Goal: Transaction & Acquisition: Obtain resource

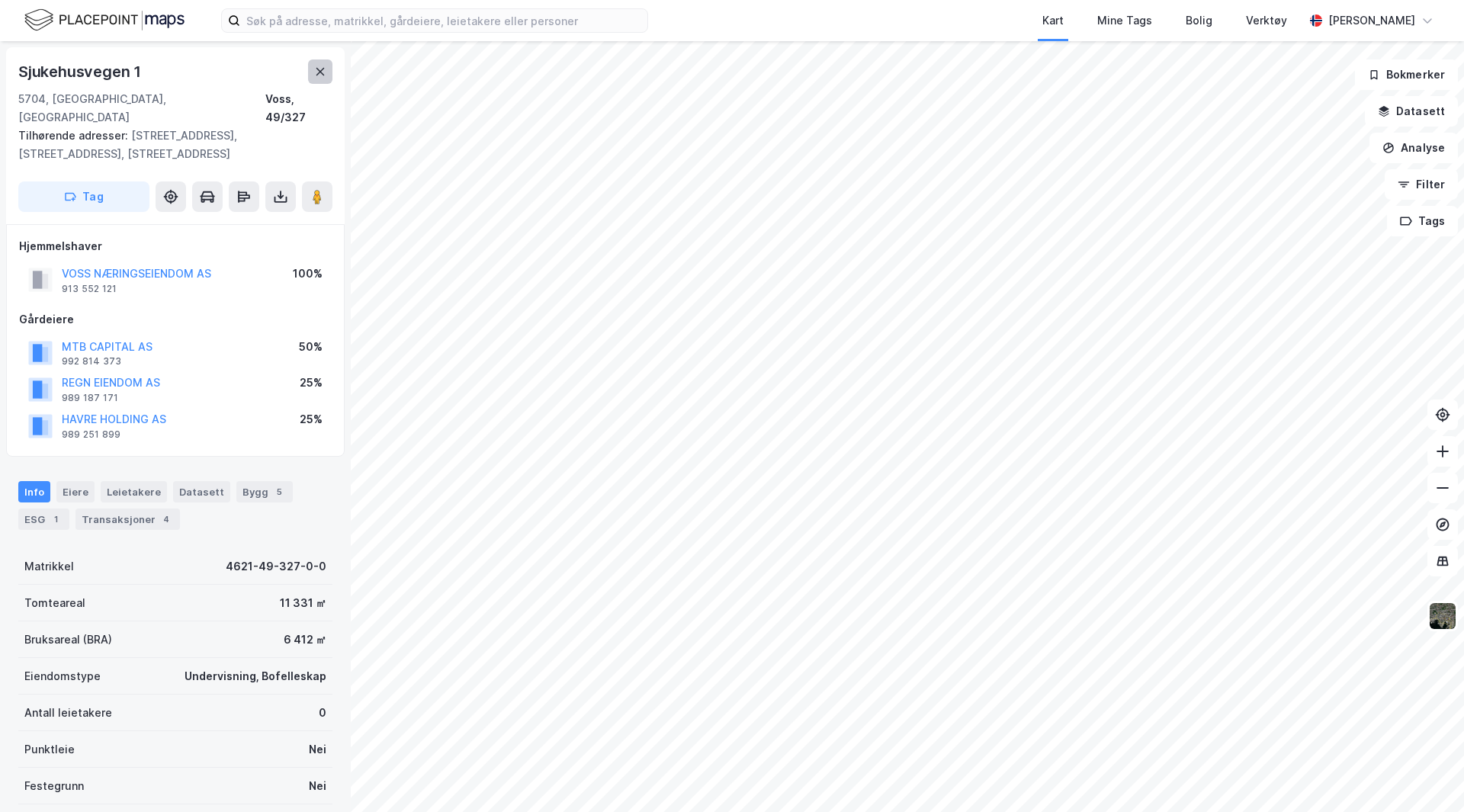
click at [320, 59] on div "[STREET_ADDRESS] Tilhørende adresser: [STREET_ADDRESS], [STREET_ADDRESS], [STRE…" at bounding box center [175, 136] width 338 height 177
click at [317, 62] on button at bounding box center [320, 71] width 24 height 24
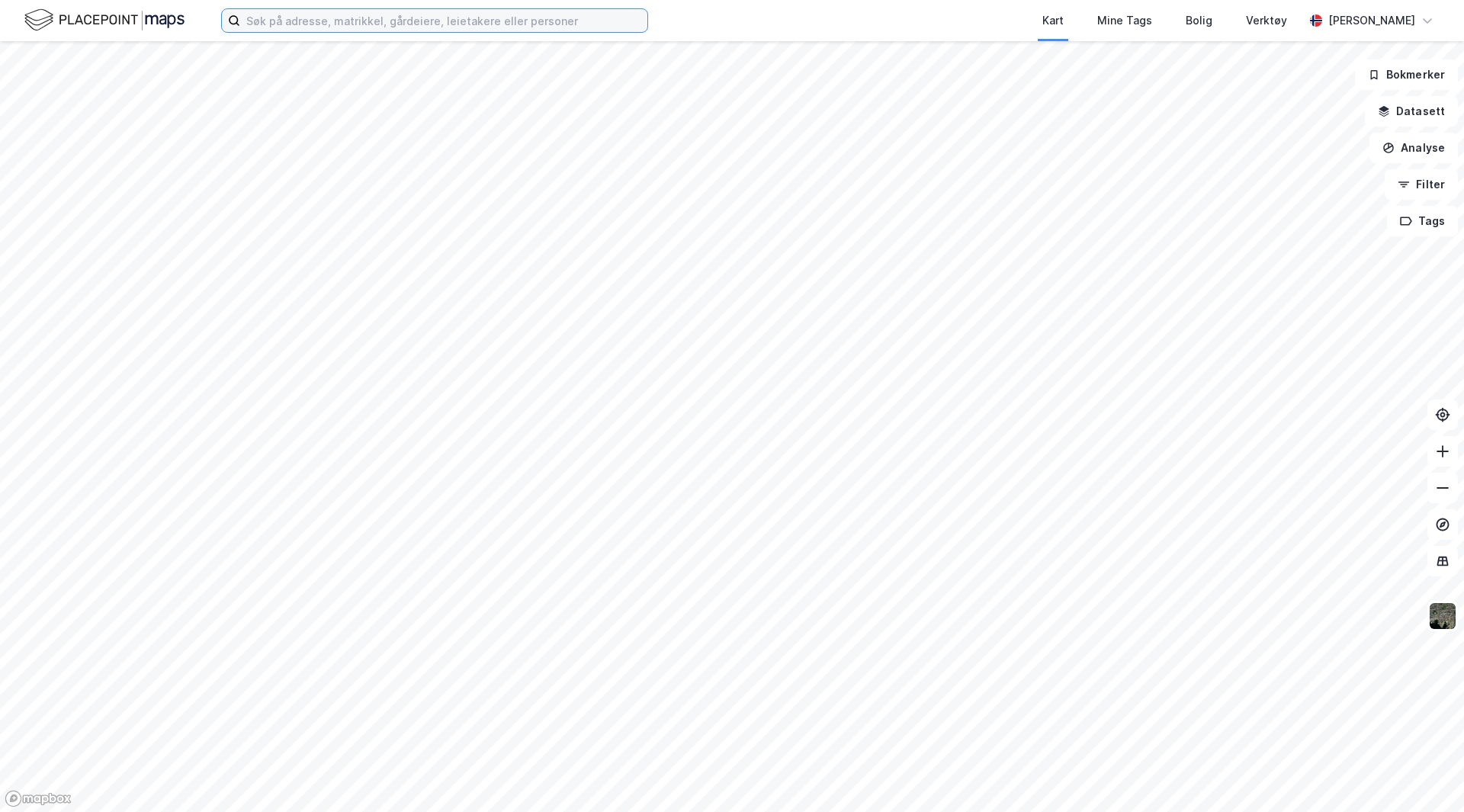
click at [317, 28] on input at bounding box center [443, 20] width 407 height 22
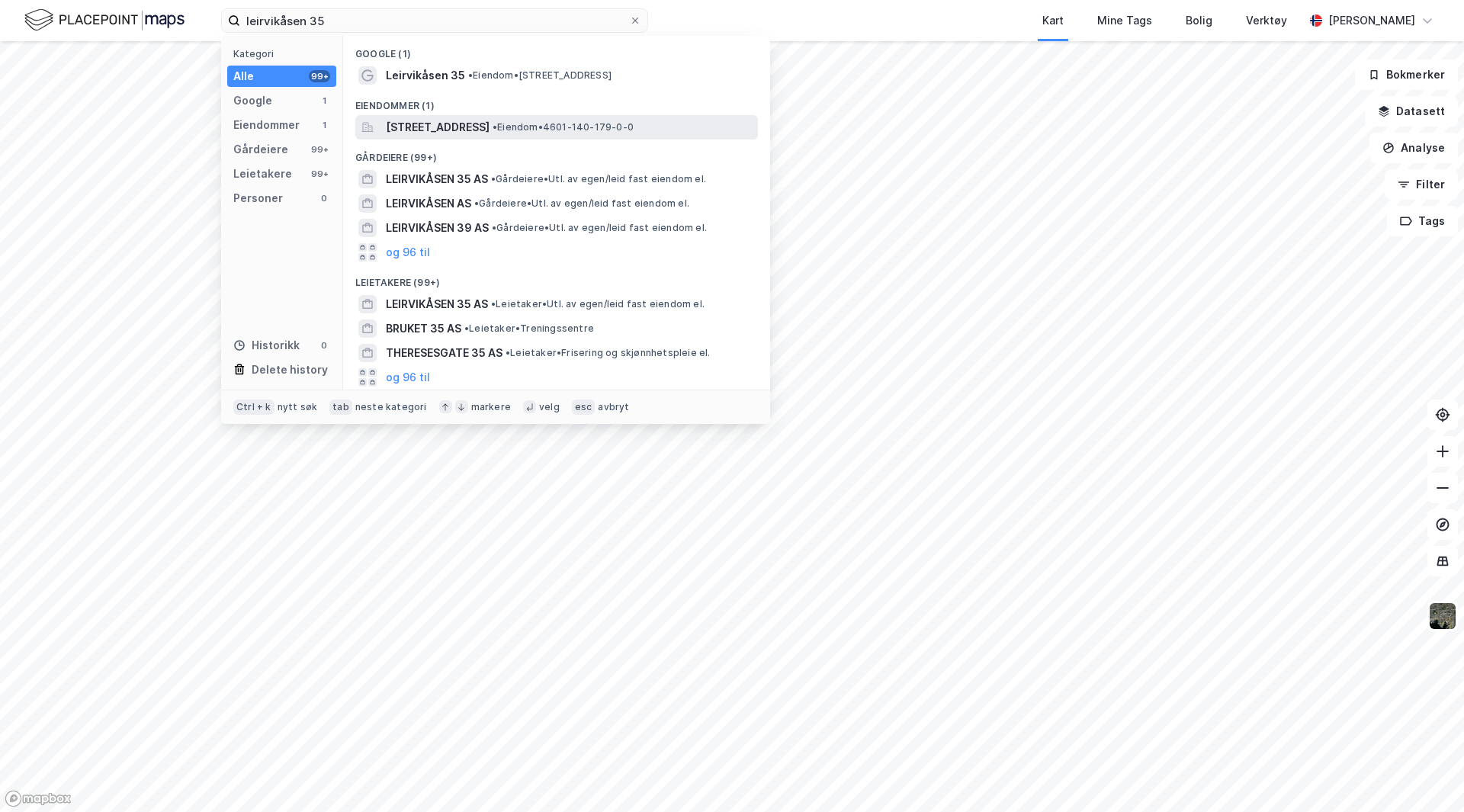
click at [490, 127] on span "[STREET_ADDRESS]" at bounding box center [437, 127] width 103 height 18
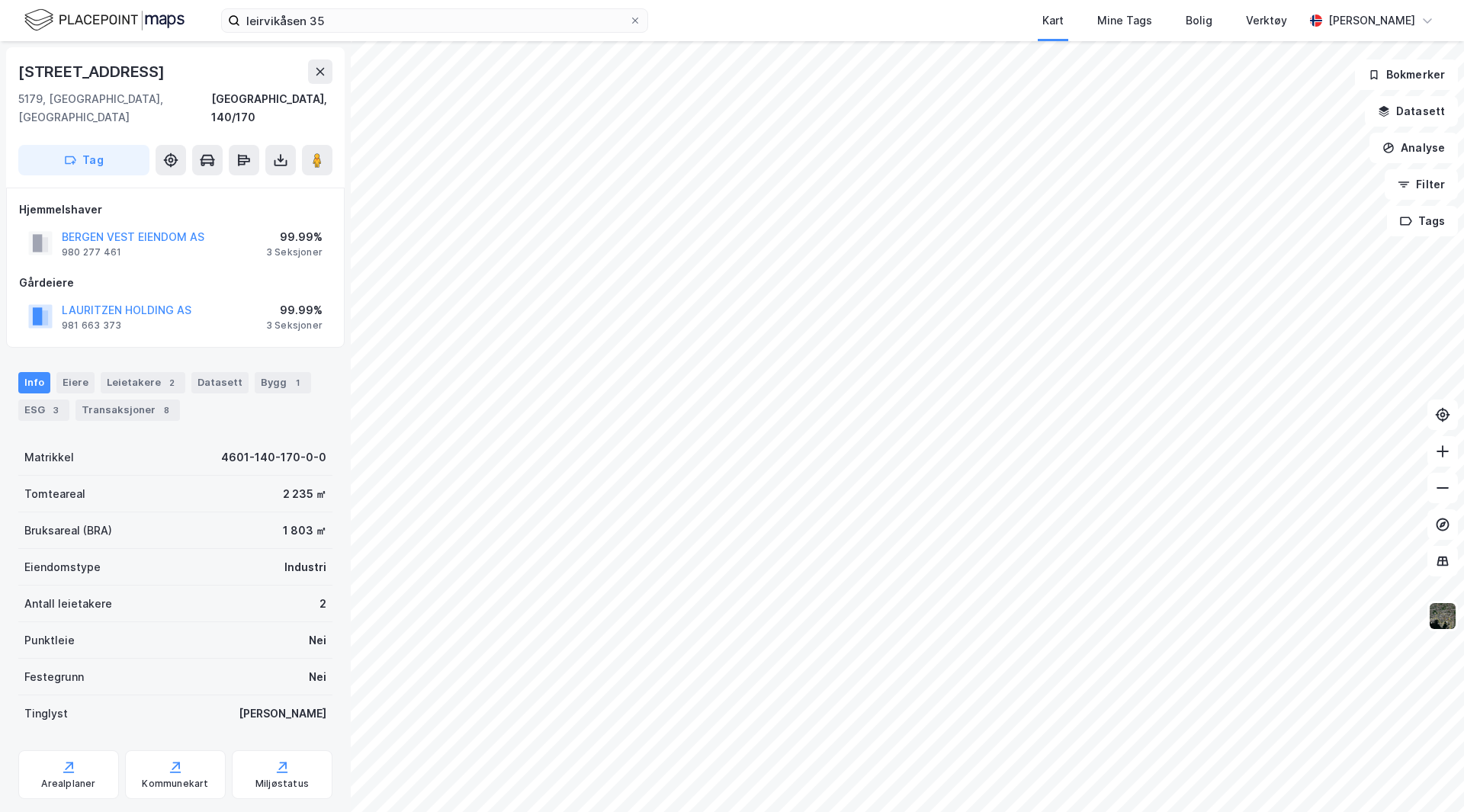
click at [867, 811] on html "leirvikåsen 35 Kart Mine Tags Bolig Verktøy [PERSON_NAME] [STREET_ADDRESS] Tag …" at bounding box center [732, 406] width 1464 height 812
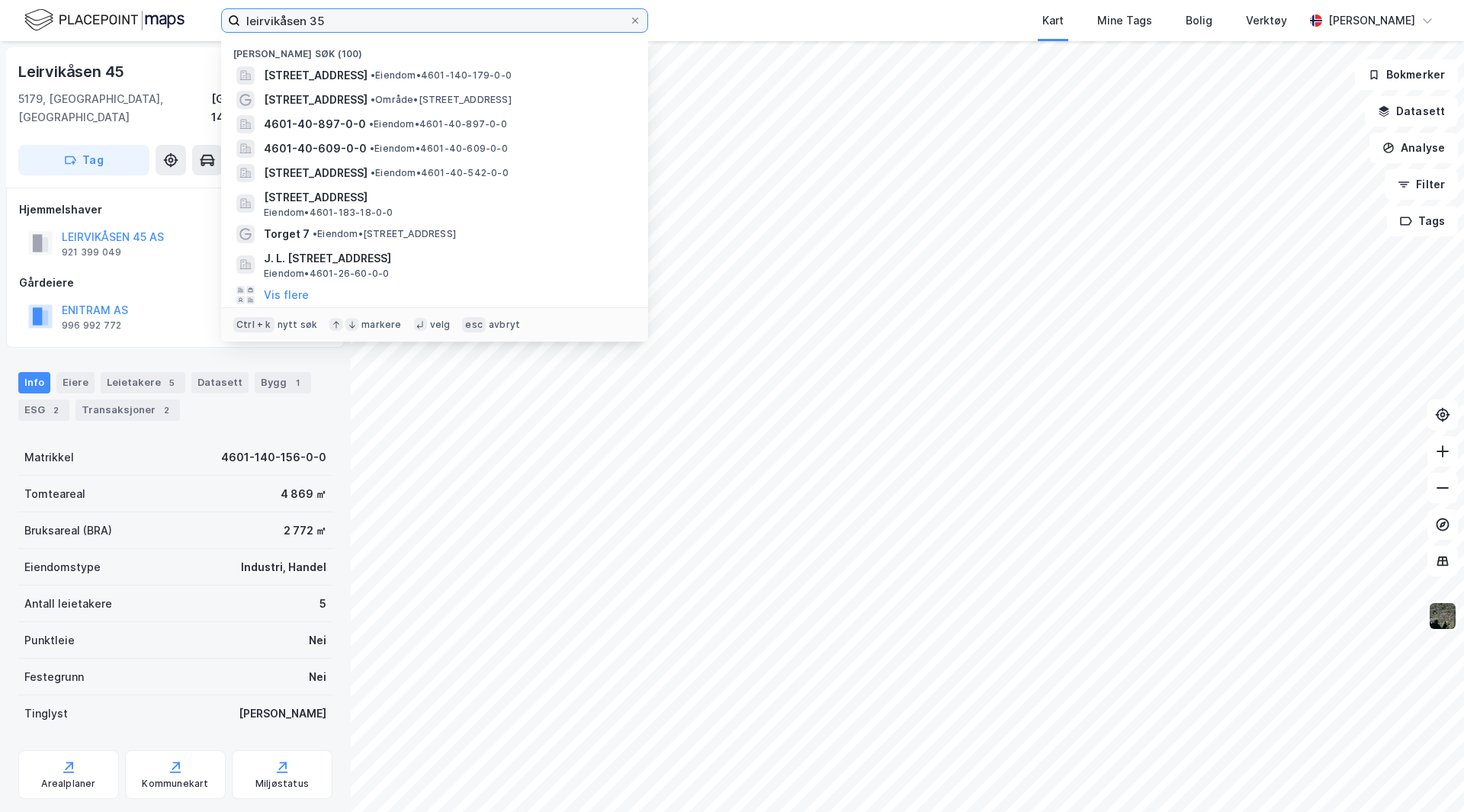
drag, startPoint x: 355, startPoint y: 13, endPoint x: 159, endPoint y: 40, distance: 197.9
click at [159, 40] on div "leirvikåsen 35 Nylige søk (100) [STREET_ADDRESS] • Eiendom • 4601-140-179-0-0 H…" at bounding box center [732, 20] width 1464 height 41
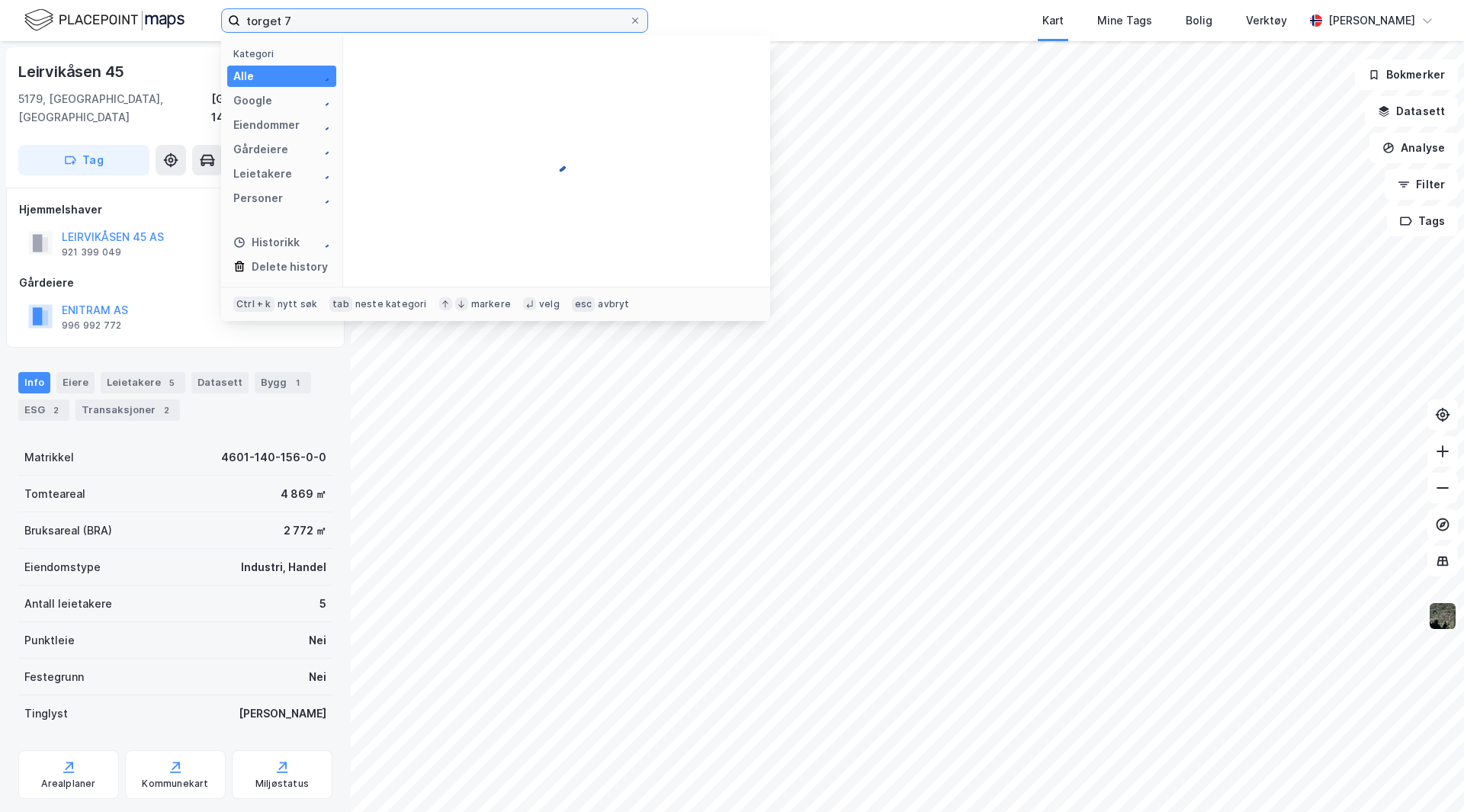
type input "torget 7"
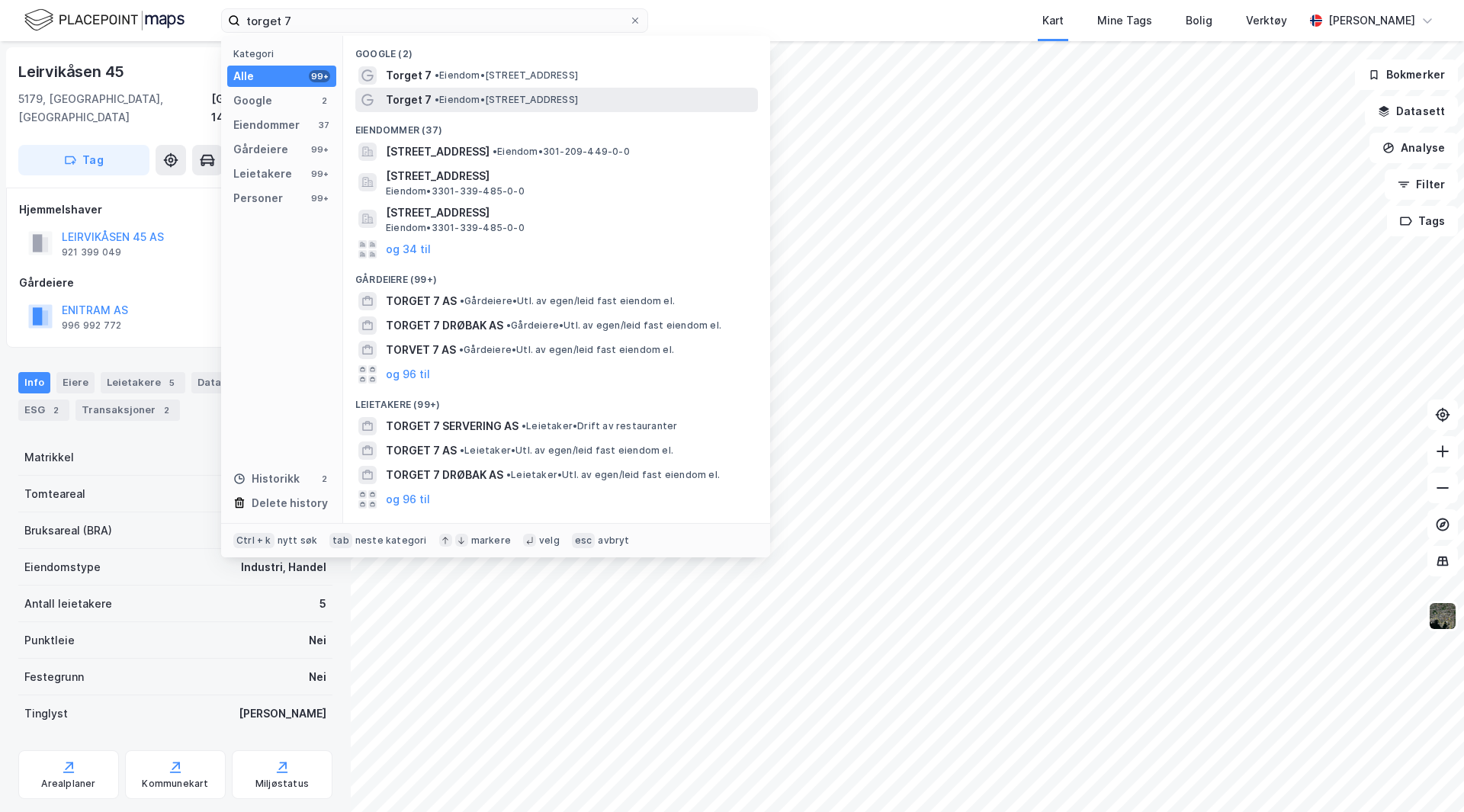
click at [515, 94] on span "• Eiendom • [STREET_ADDRESS]" at bounding box center [507, 100] width 143 height 12
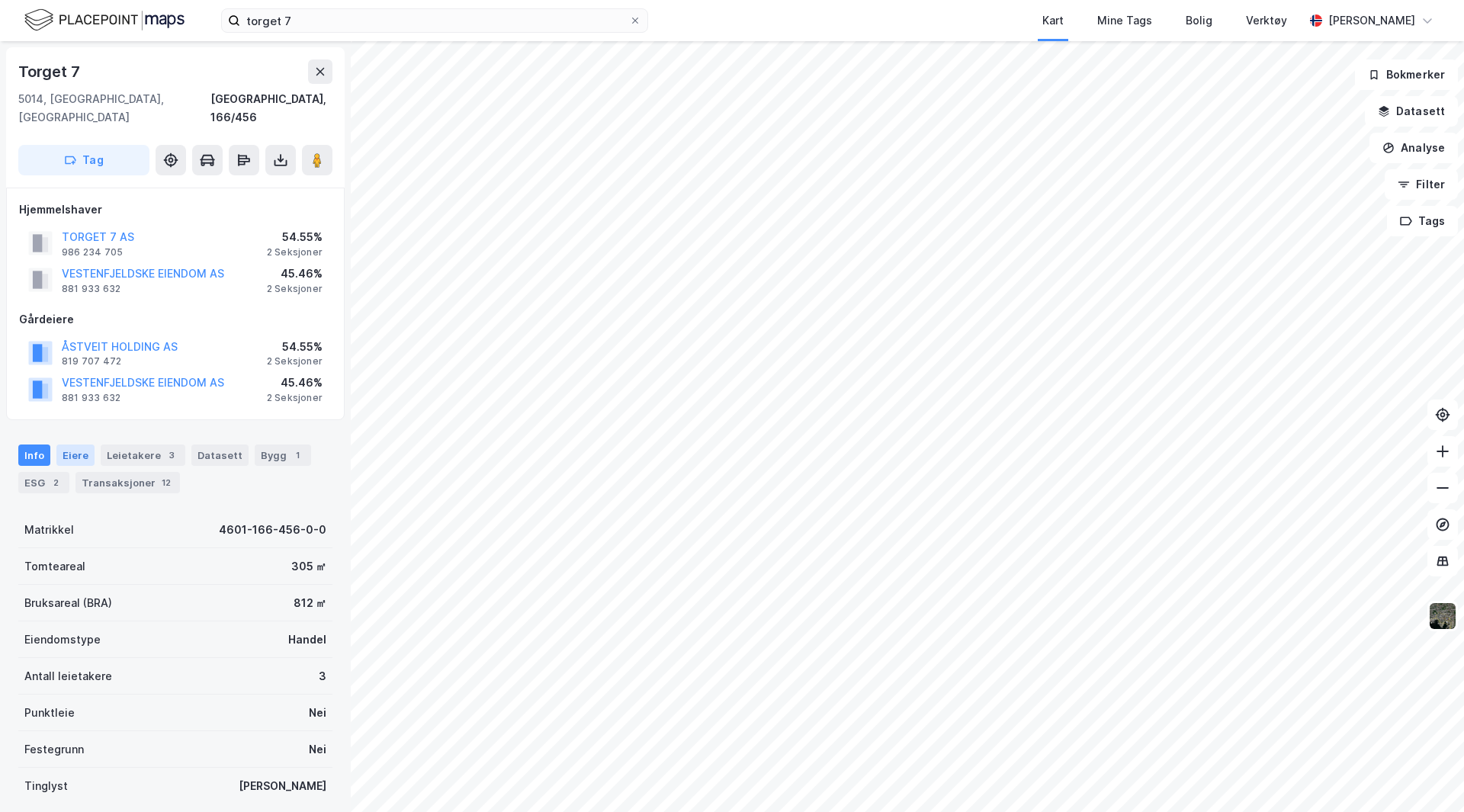
click at [62, 445] on div "Eiere" at bounding box center [76, 456] width 38 height 22
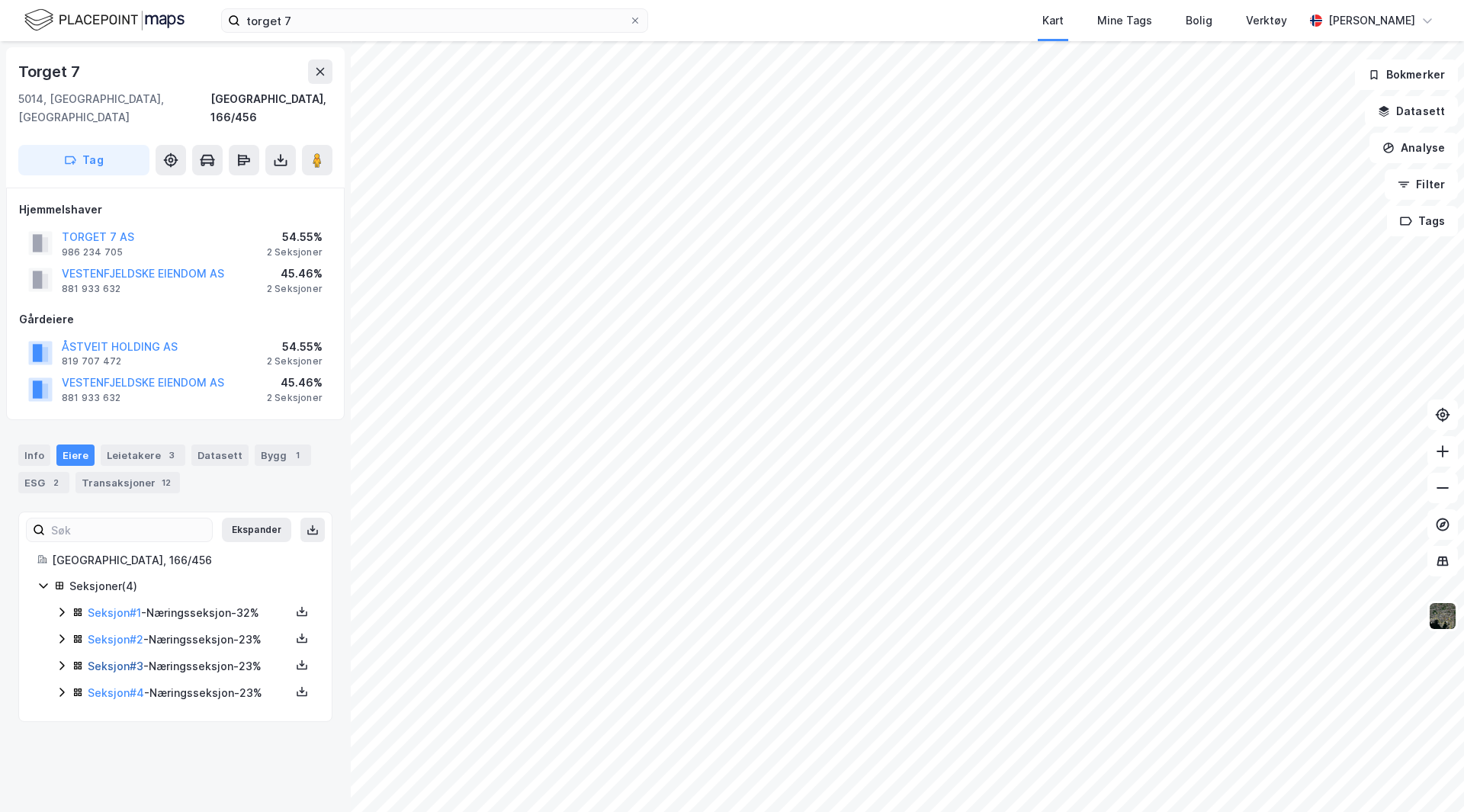
click at [112, 660] on link "Seksjon # 3" at bounding box center [115, 666] width 56 height 13
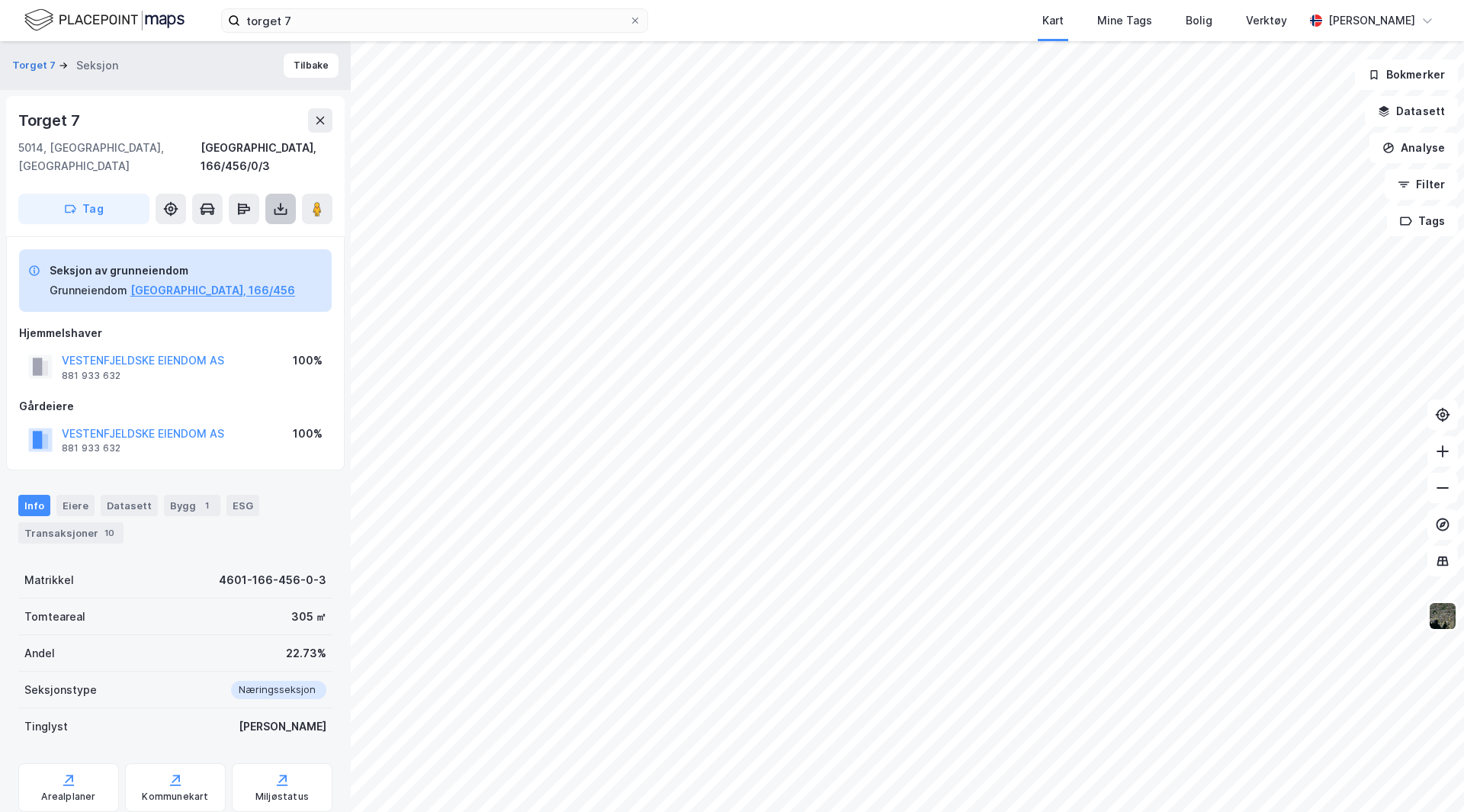
click at [276, 202] on icon at bounding box center [281, 209] width 15 height 15
click at [236, 233] on div "Last ned grunnbok" at bounding box center [205, 239] width 88 height 12
click at [320, 120] on icon at bounding box center [321, 120] width 8 height 7
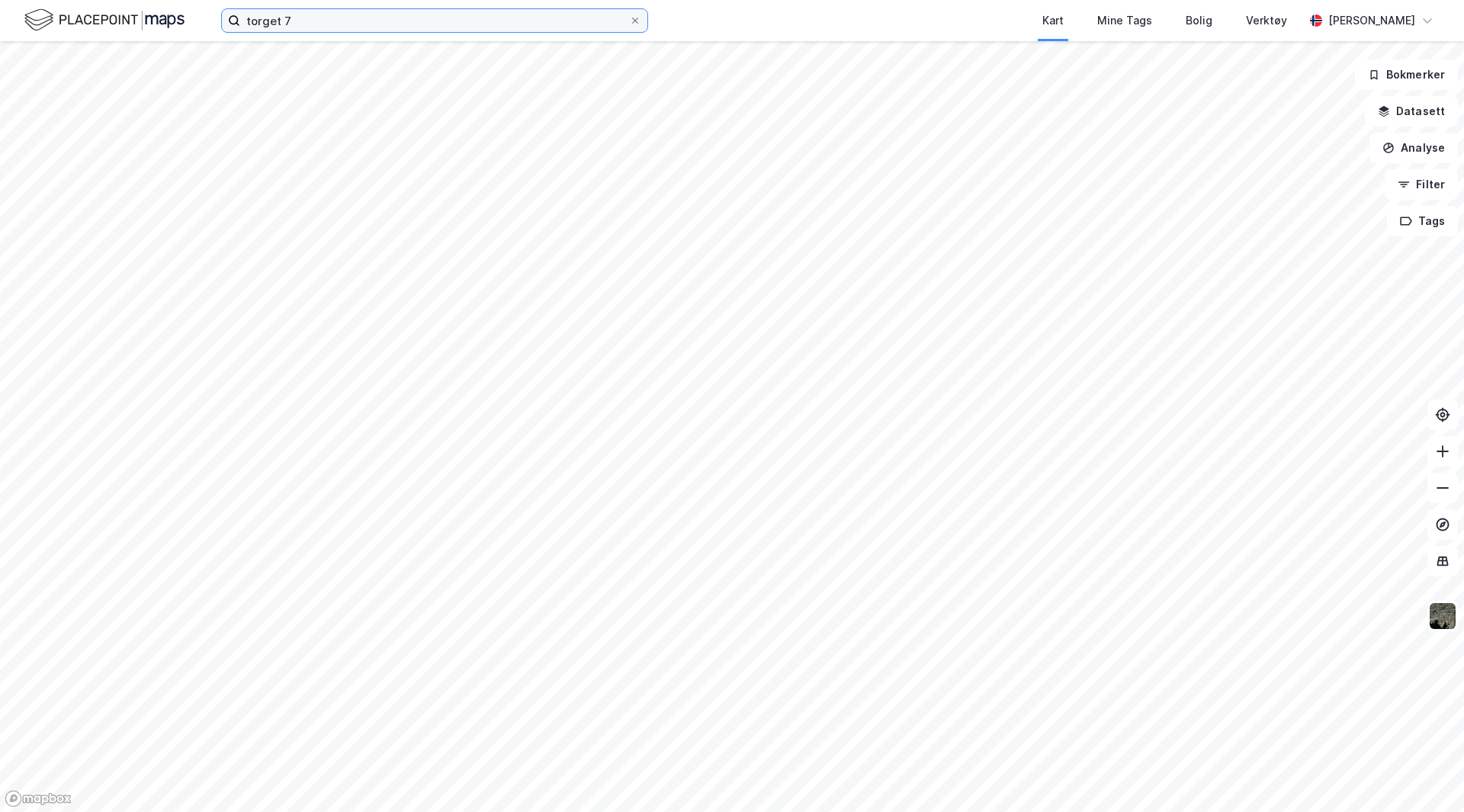
click at [330, 28] on input "torget 7" at bounding box center [434, 20] width 389 height 22
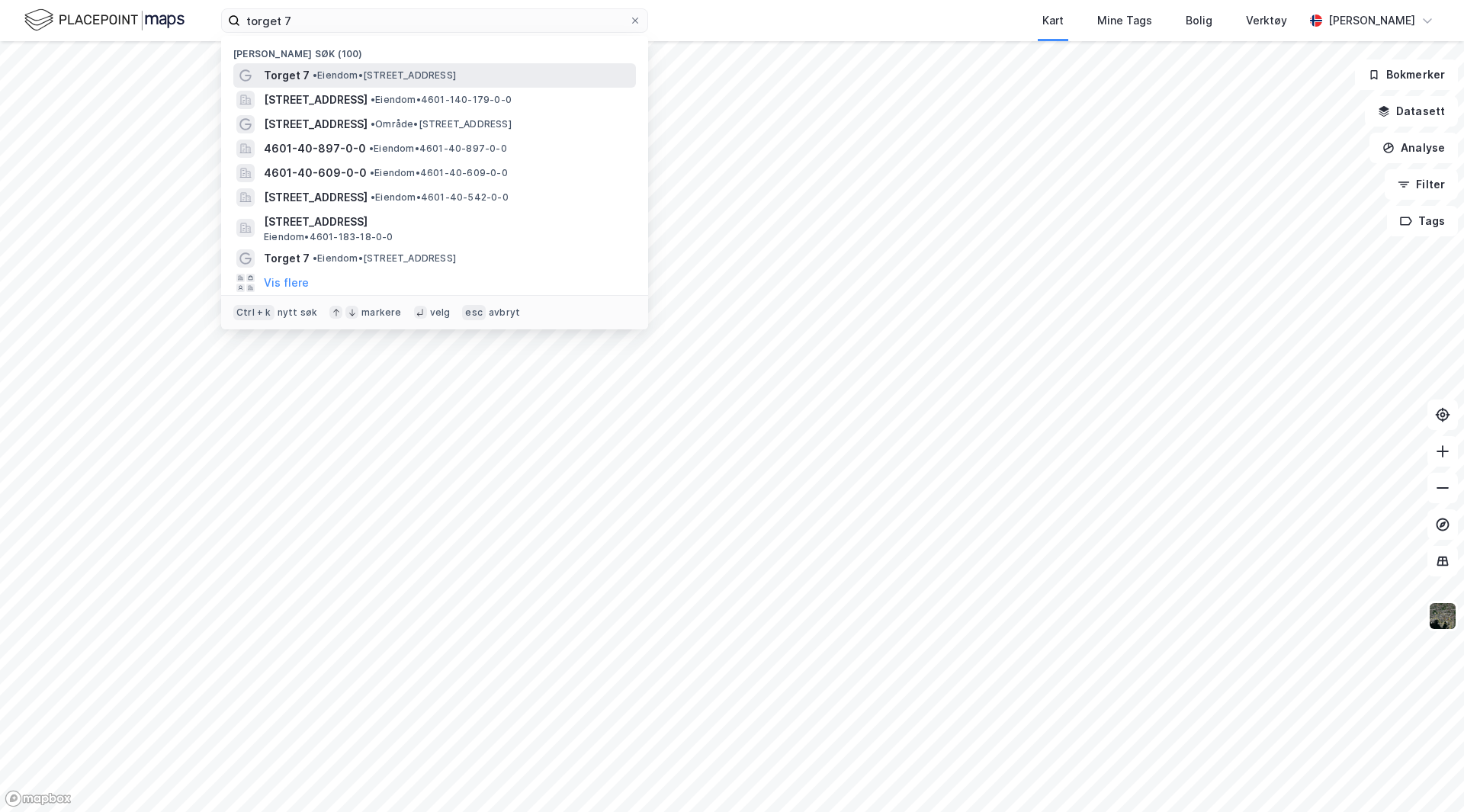
click at [350, 72] on span "• Eiendom • [STREET_ADDRESS]" at bounding box center [384, 75] width 143 height 12
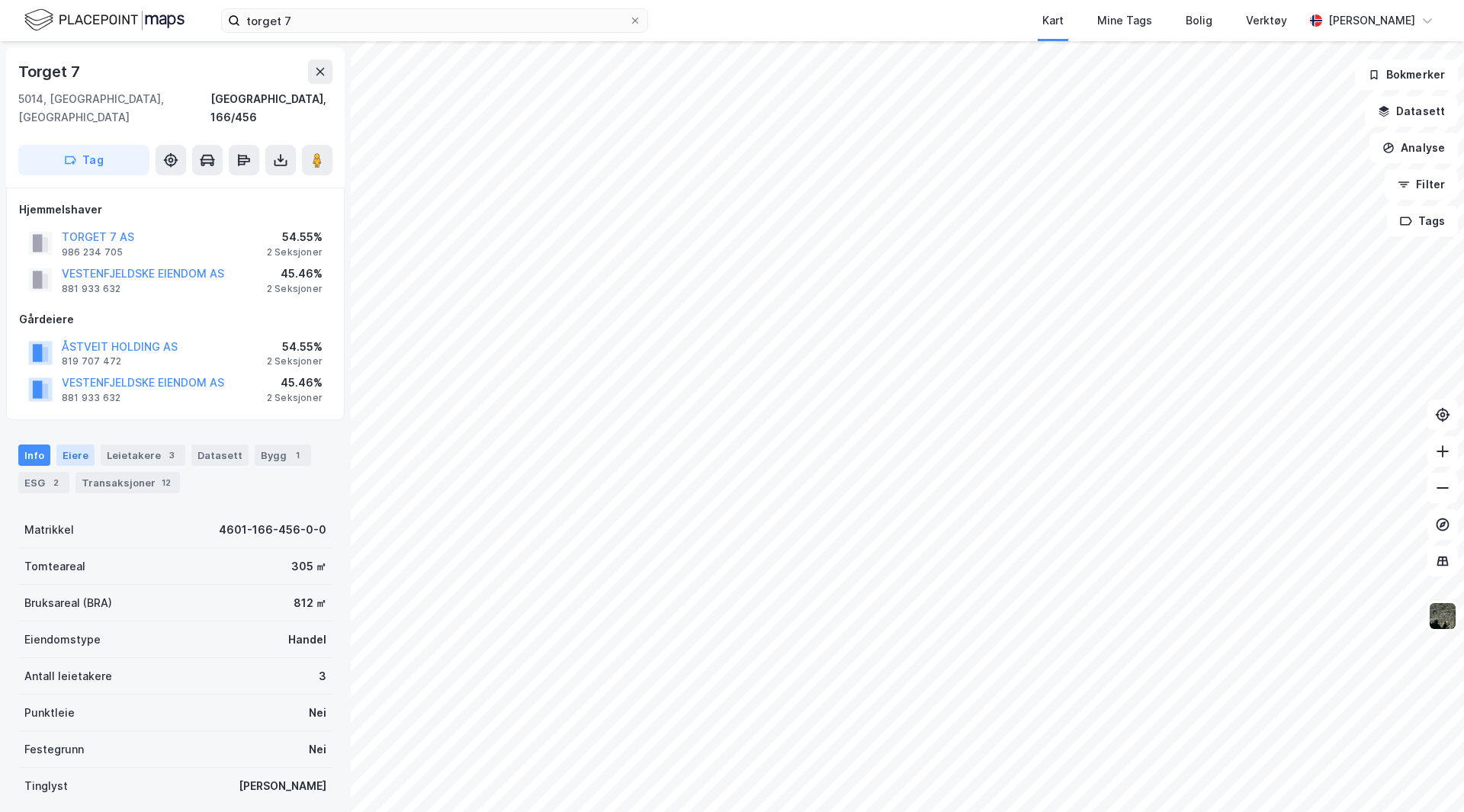
click at [73, 445] on div "Eiere" at bounding box center [76, 456] width 38 height 22
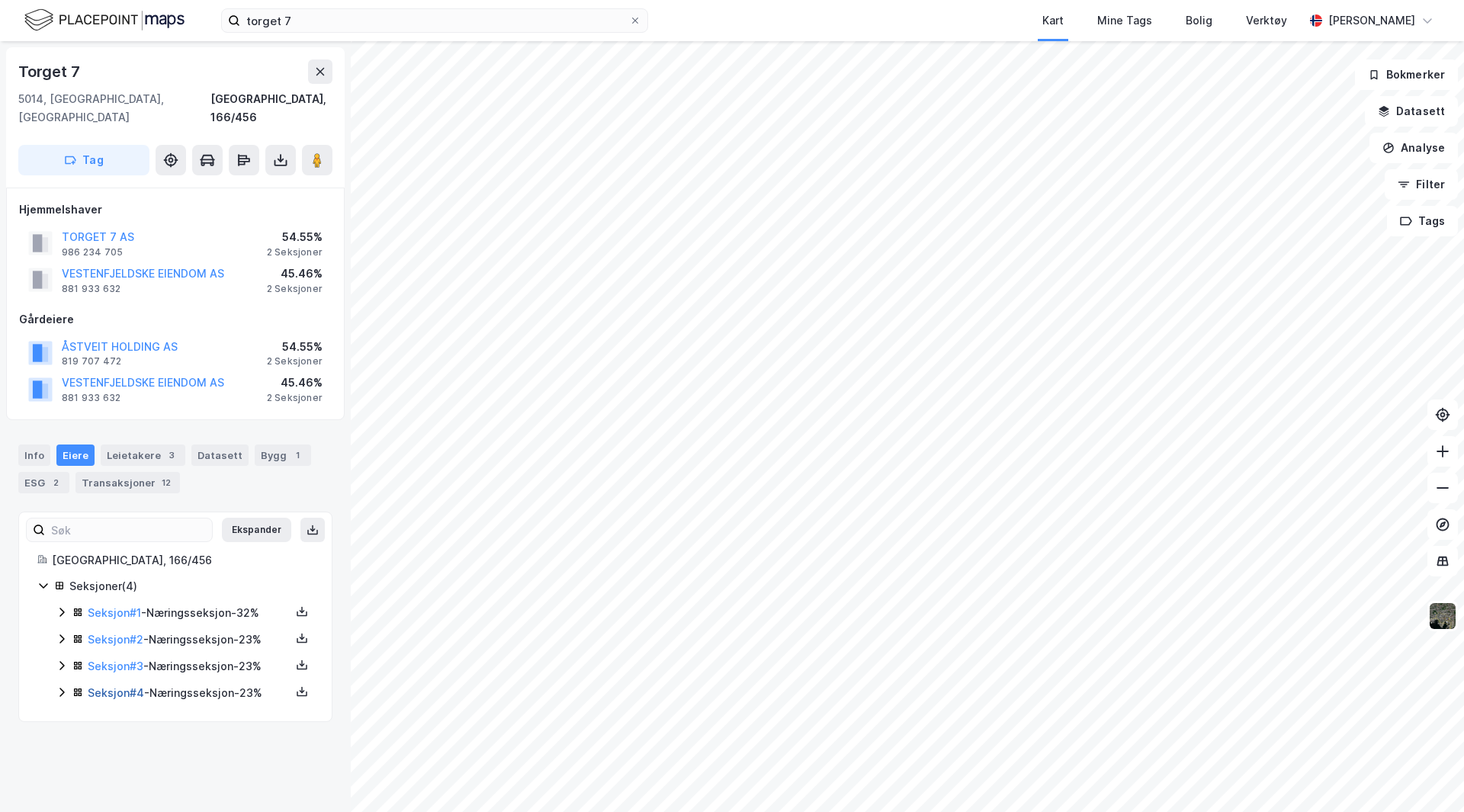
click at [103, 686] on link "Seksjon # 4" at bounding box center [116, 693] width 57 height 13
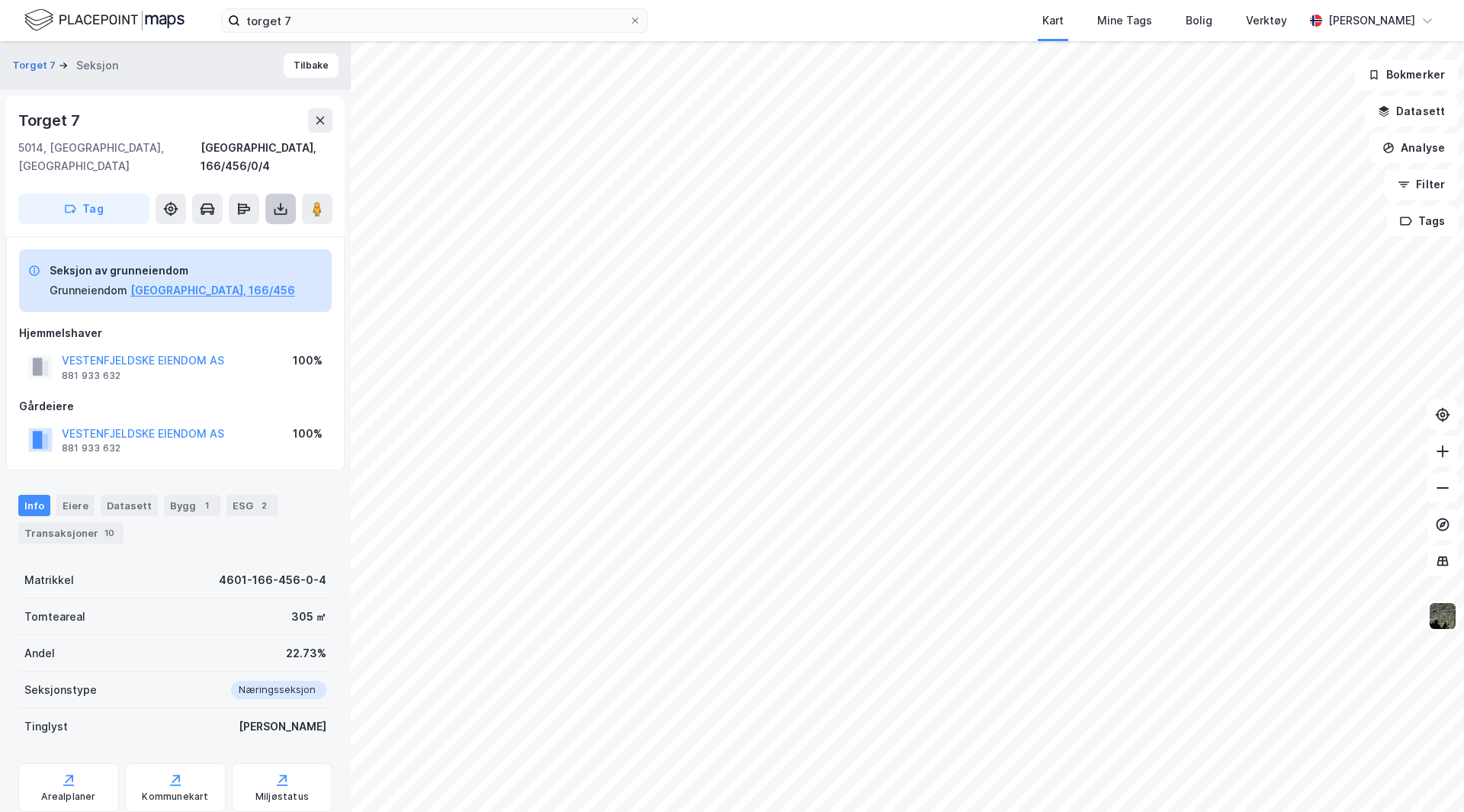
click at [277, 202] on icon at bounding box center [281, 209] width 15 height 15
click at [238, 233] on div "Last ned grunnbok" at bounding box center [205, 239] width 88 height 12
